Goal: Use online tool/utility: Utilize a website feature to perform a specific function

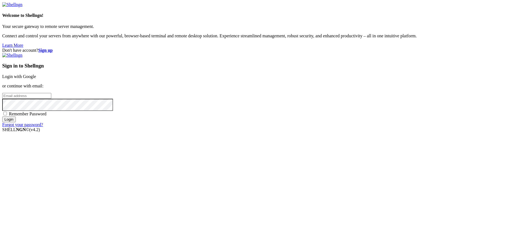
click at [36, 79] on link "Login with Google" at bounding box center [19, 76] width 34 height 5
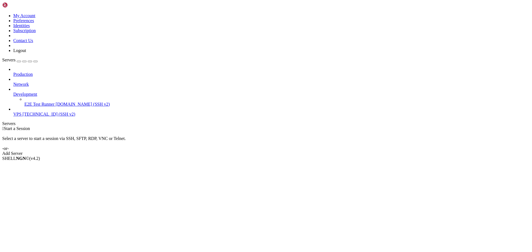
click at [21, 112] on span "VPS" at bounding box center [17, 114] width 8 height 5
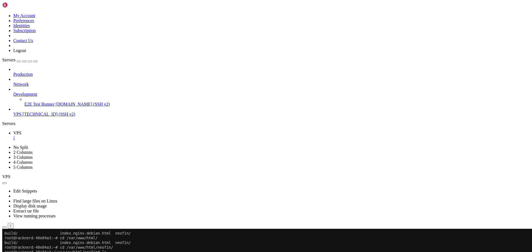
scroll to position [3826, 0]
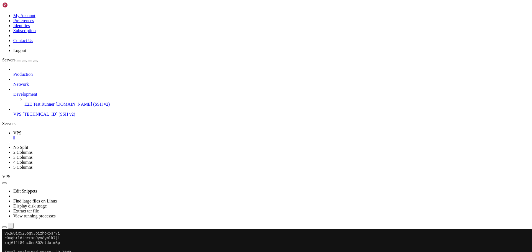
scroll to position [4014, 0]
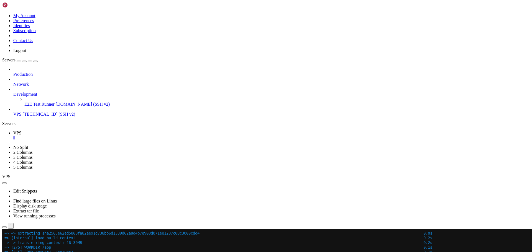
scroll to position [4141, 0]
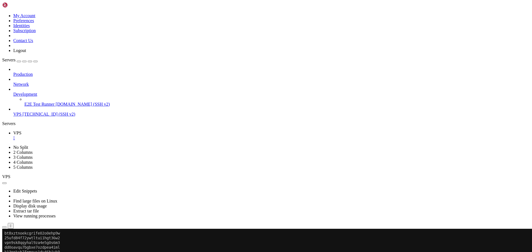
scroll to position [4735, 0]
